Goal: Information Seeking & Learning: Check status

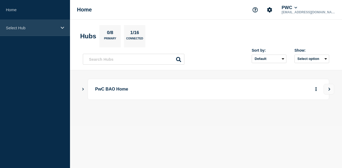
click at [41, 28] on p "Select Hub" at bounding box center [31, 28] width 51 height 5
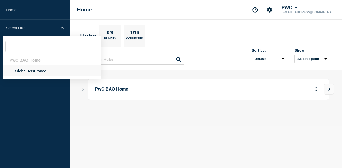
click at [33, 70] on li "Global Assurance" at bounding box center [52, 71] width 98 height 11
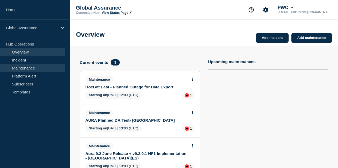
click at [19, 67] on link "Maintenance" at bounding box center [32, 68] width 65 height 8
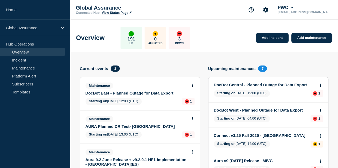
scroll to position [53, 0]
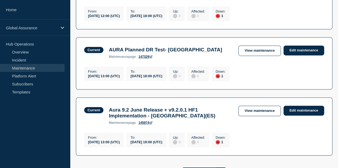
scroll to position [160, 0]
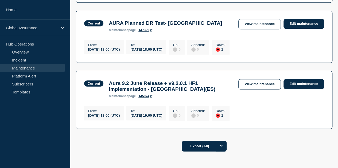
click at [147, 32] on link "147329" at bounding box center [145, 30] width 14 height 4
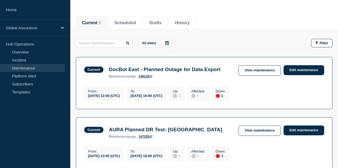
scroll to position [27, 0]
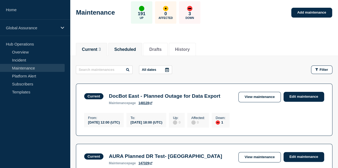
click at [133, 51] on button "Scheduled" at bounding box center [125, 49] width 22 height 5
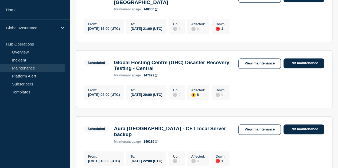
scroll to position [400, 0]
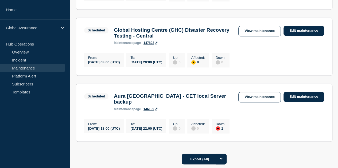
click at [154, 45] on div "Global Hosting Centre (GHC) Disaster Recovery Testing - Central maintenance pag…" at bounding box center [173, 36] width 124 height 18
click at [148, 45] on link "147892" at bounding box center [150, 43] width 14 height 4
